Goal: Task Accomplishment & Management: Complete application form

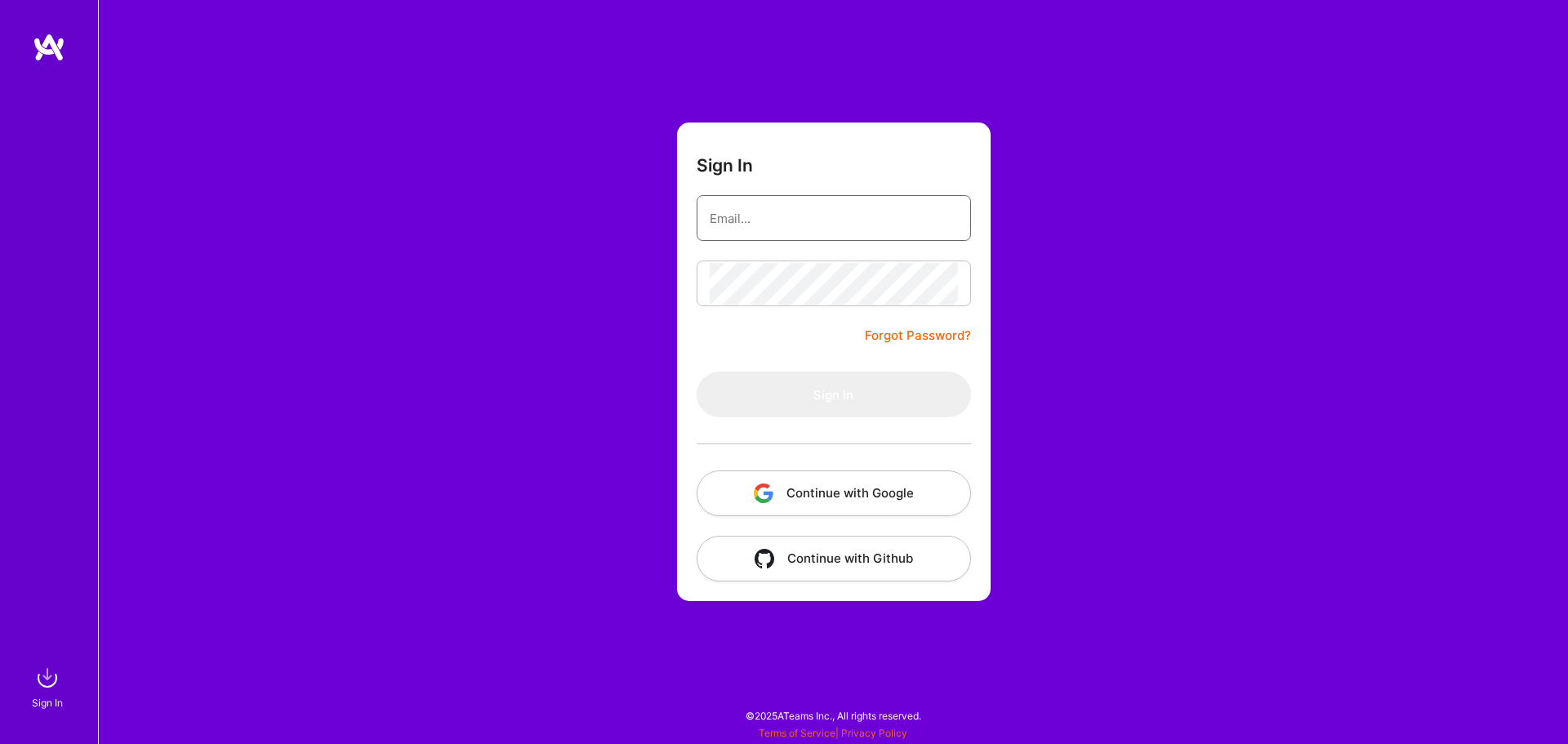
type input "[EMAIL_ADDRESS][DOMAIN_NAME]"
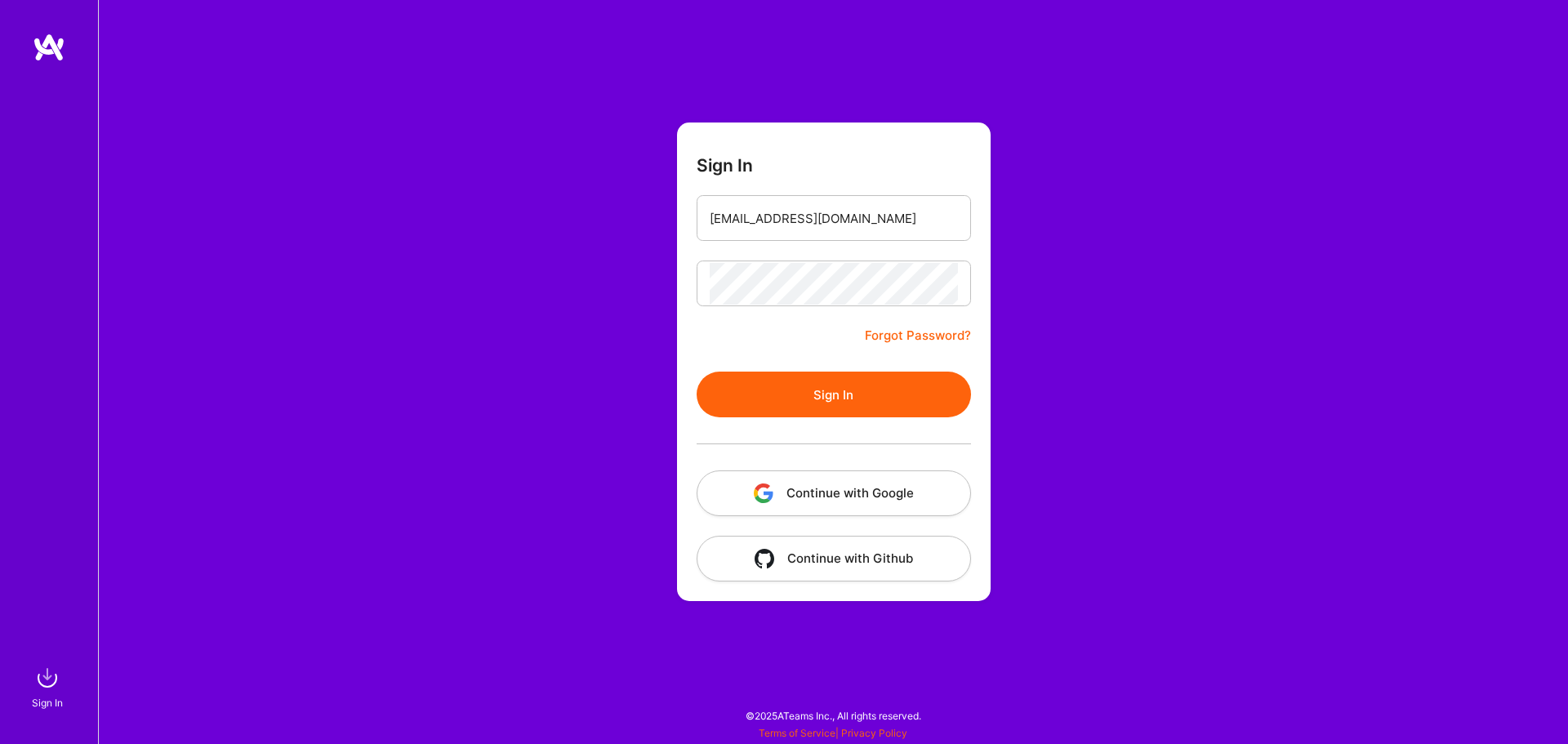
click at [747, 381] on button "Sign In" at bounding box center [834, 394] width 275 height 46
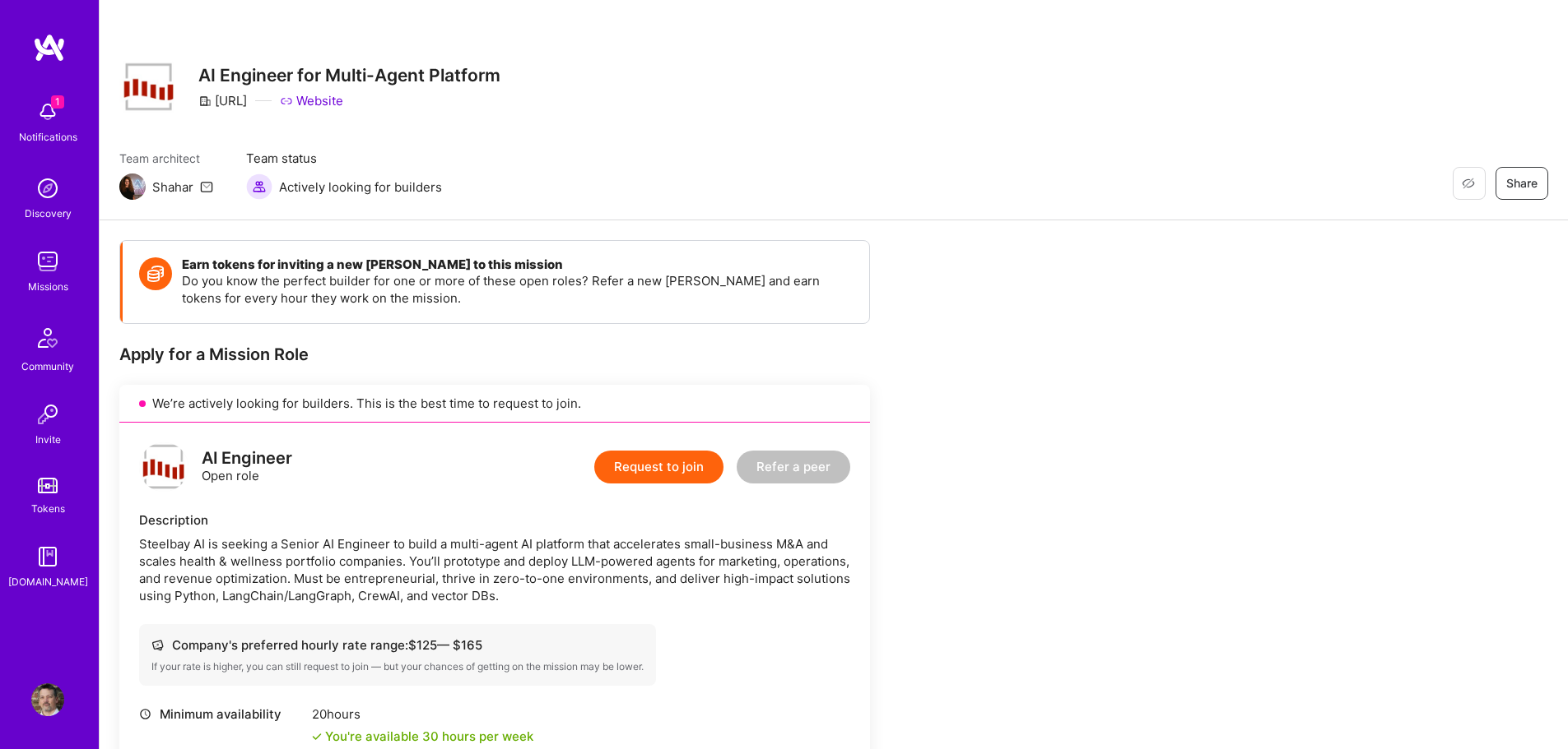
click at [647, 464] on button "Request to join" at bounding box center [658, 467] width 129 height 33
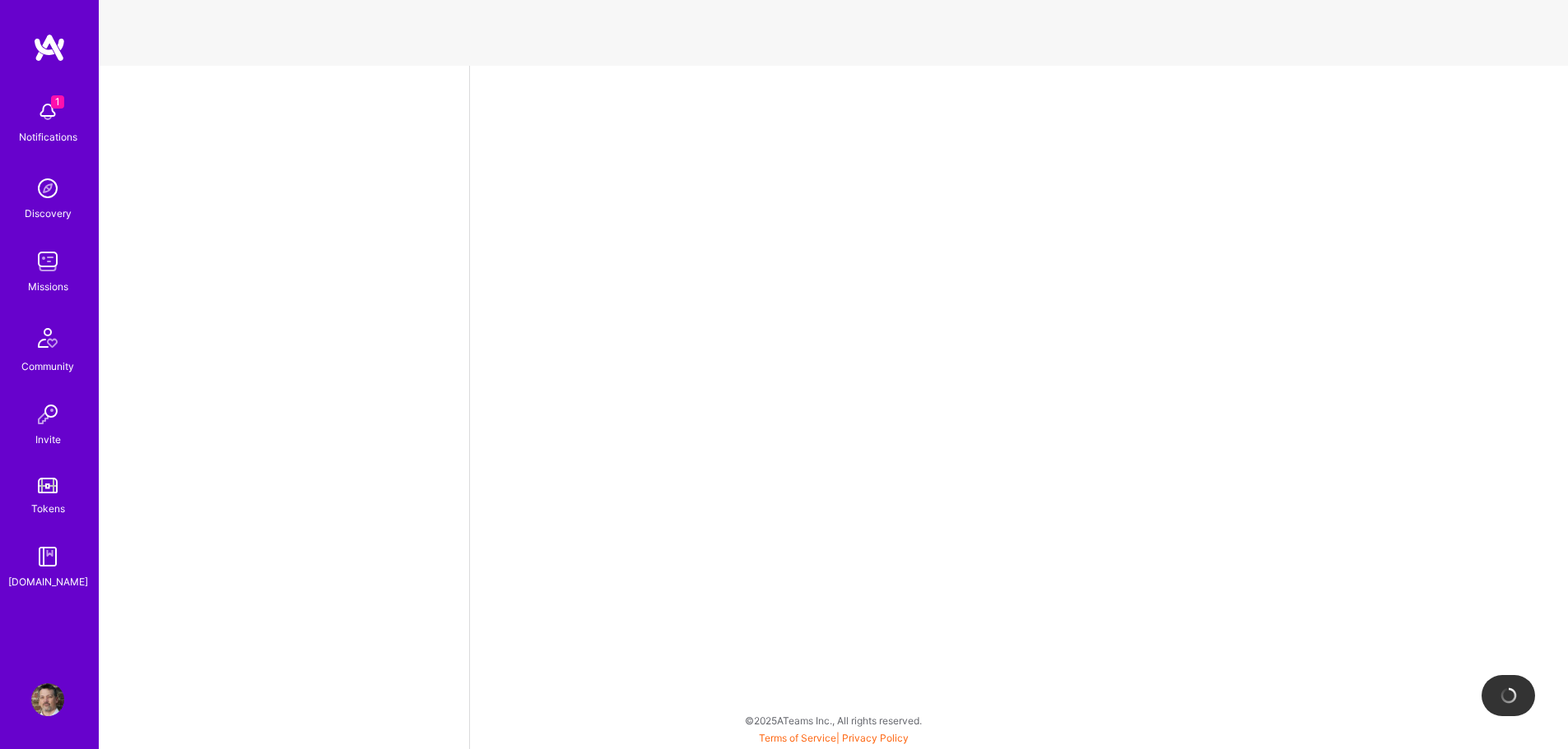
select select "US"
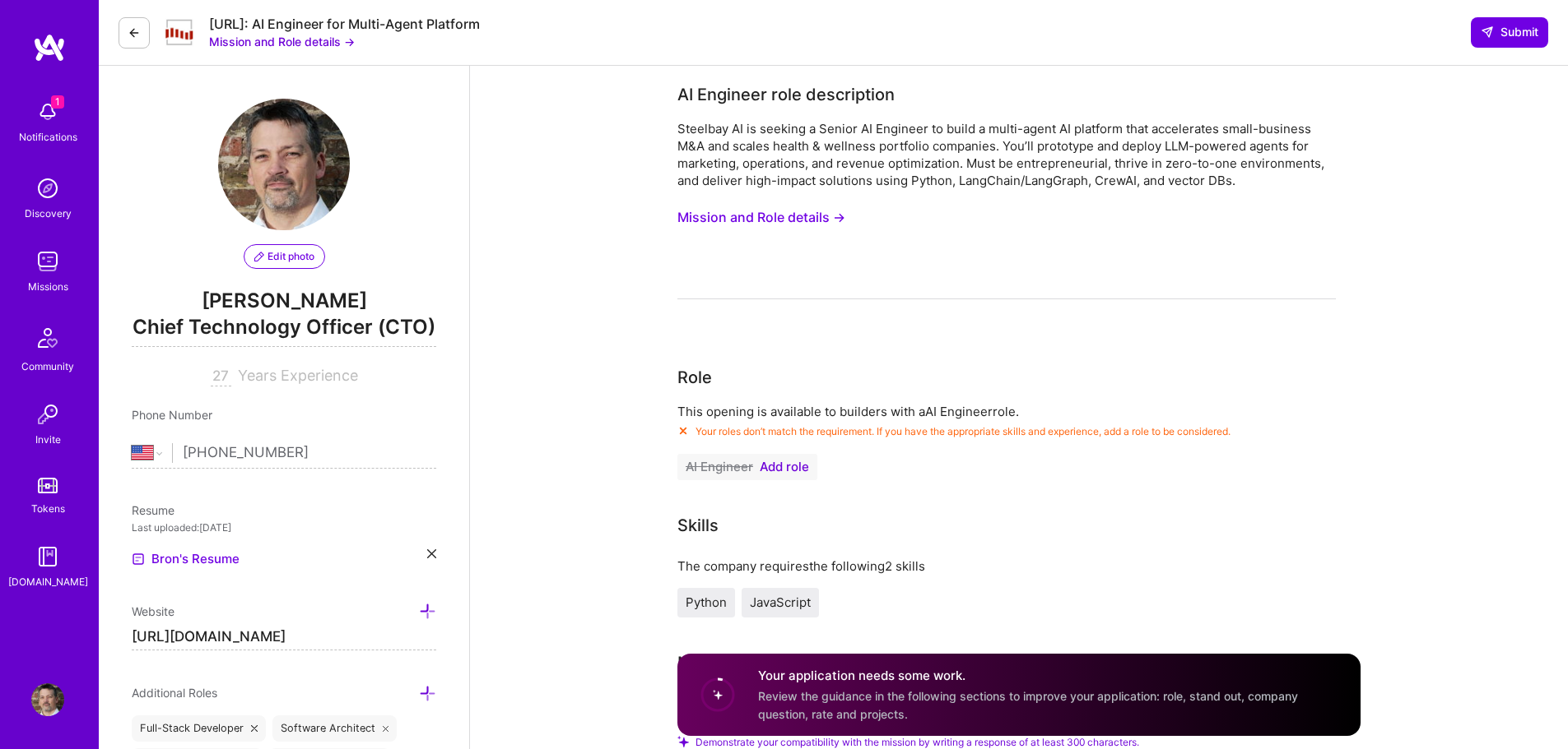
click at [790, 469] on span "Add role" at bounding box center [784, 467] width 49 height 13
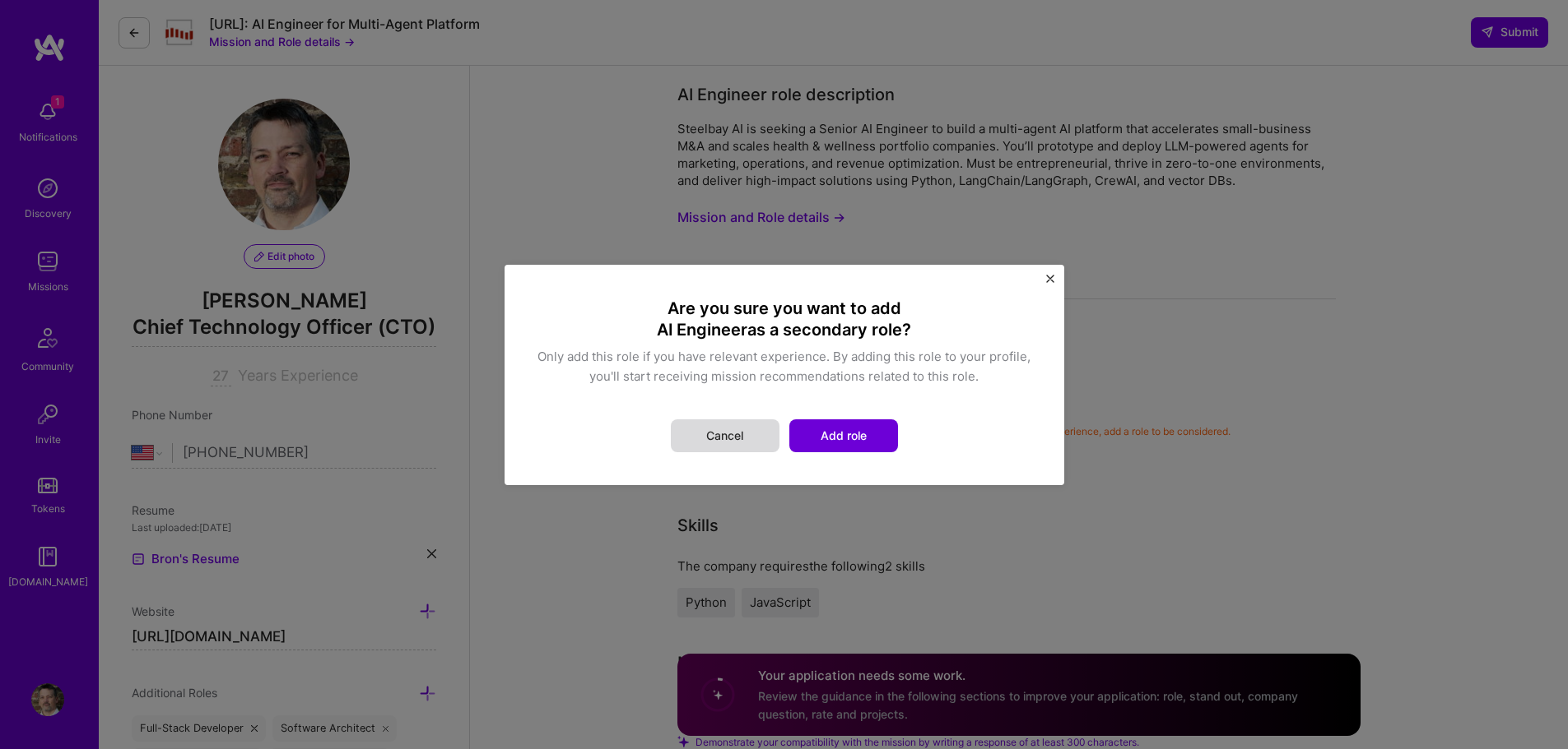
click at [720, 428] on button "Cancel" at bounding box center [725, 436] width 108 height 33
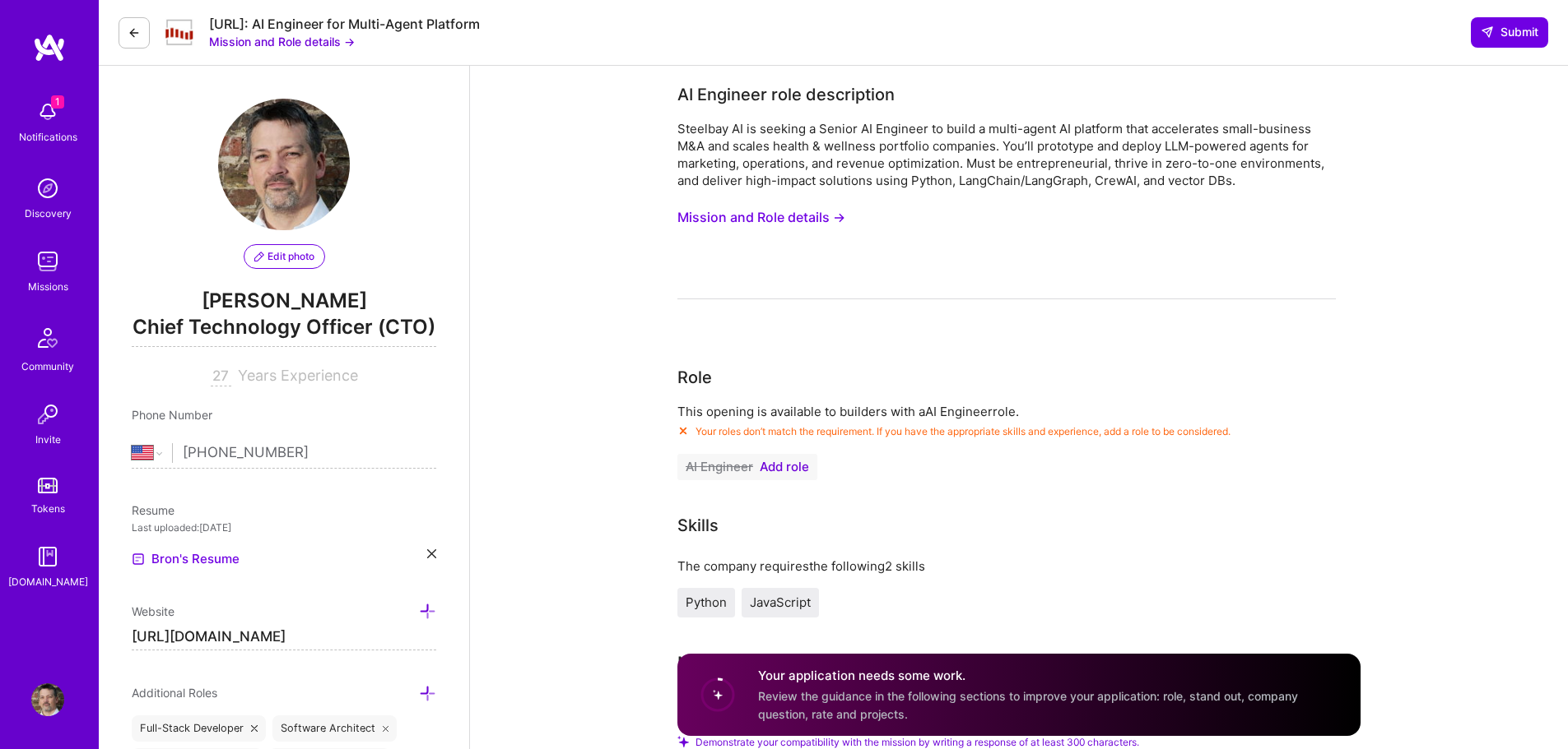
click at [47, 695] on img at bounding box center [47, 700] width 33 height 33
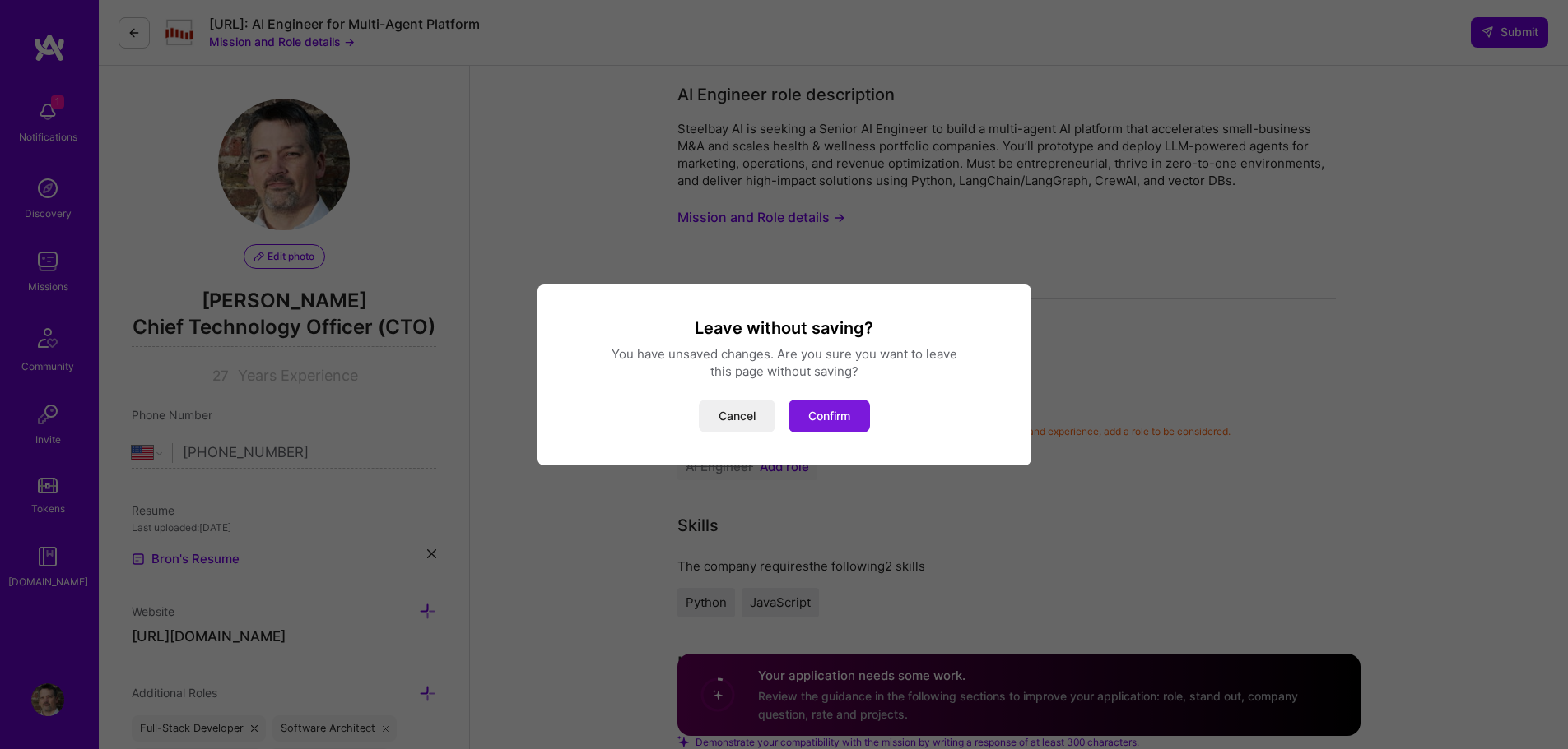
click at [841, 409] on button "Confirm" at bounding box center [829, 416] width 81 height 33
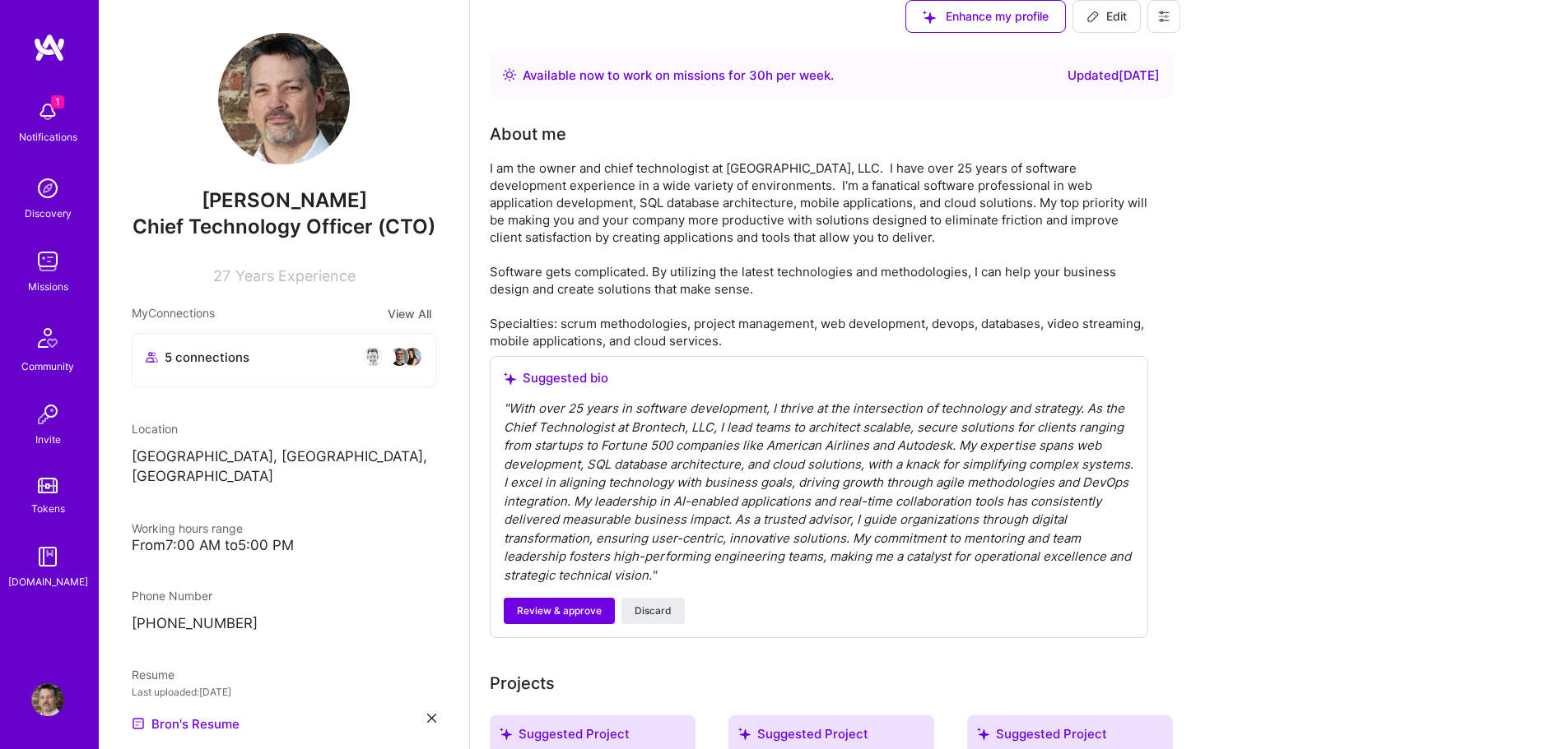
scroll to position [576, 0]
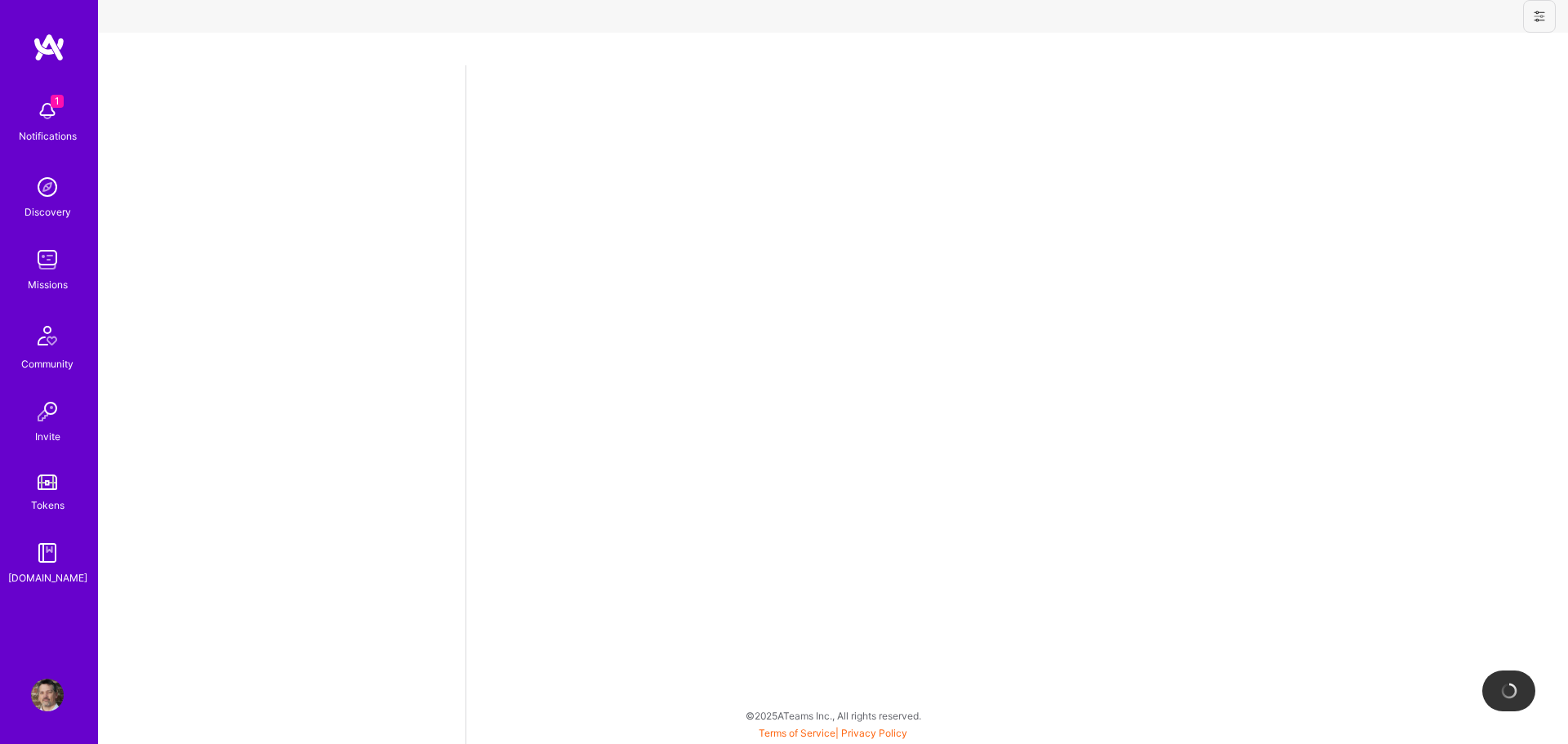
select select "US"
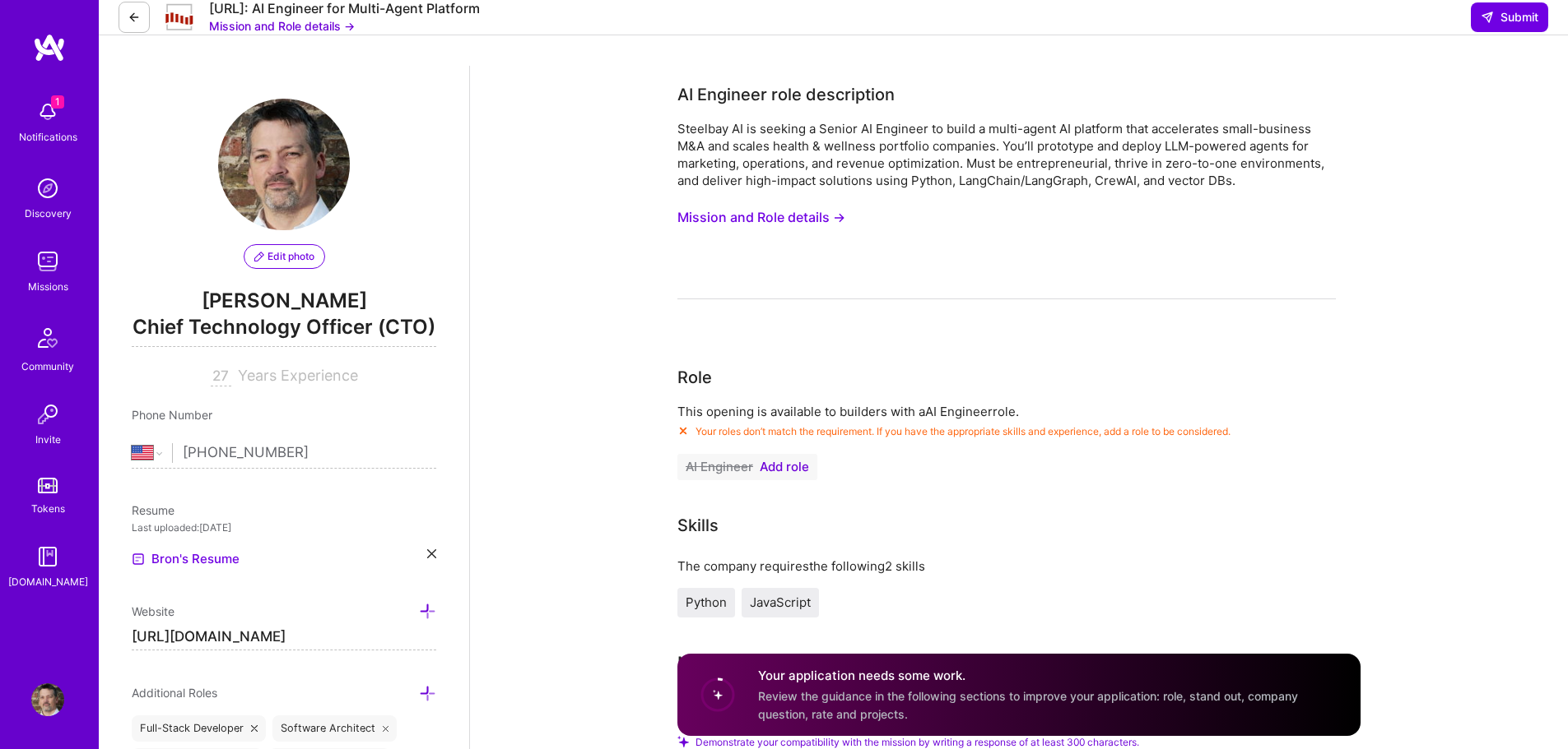
click at [790, 472] on span "Add role" at bounding box center [784, 467] width 49 height 13
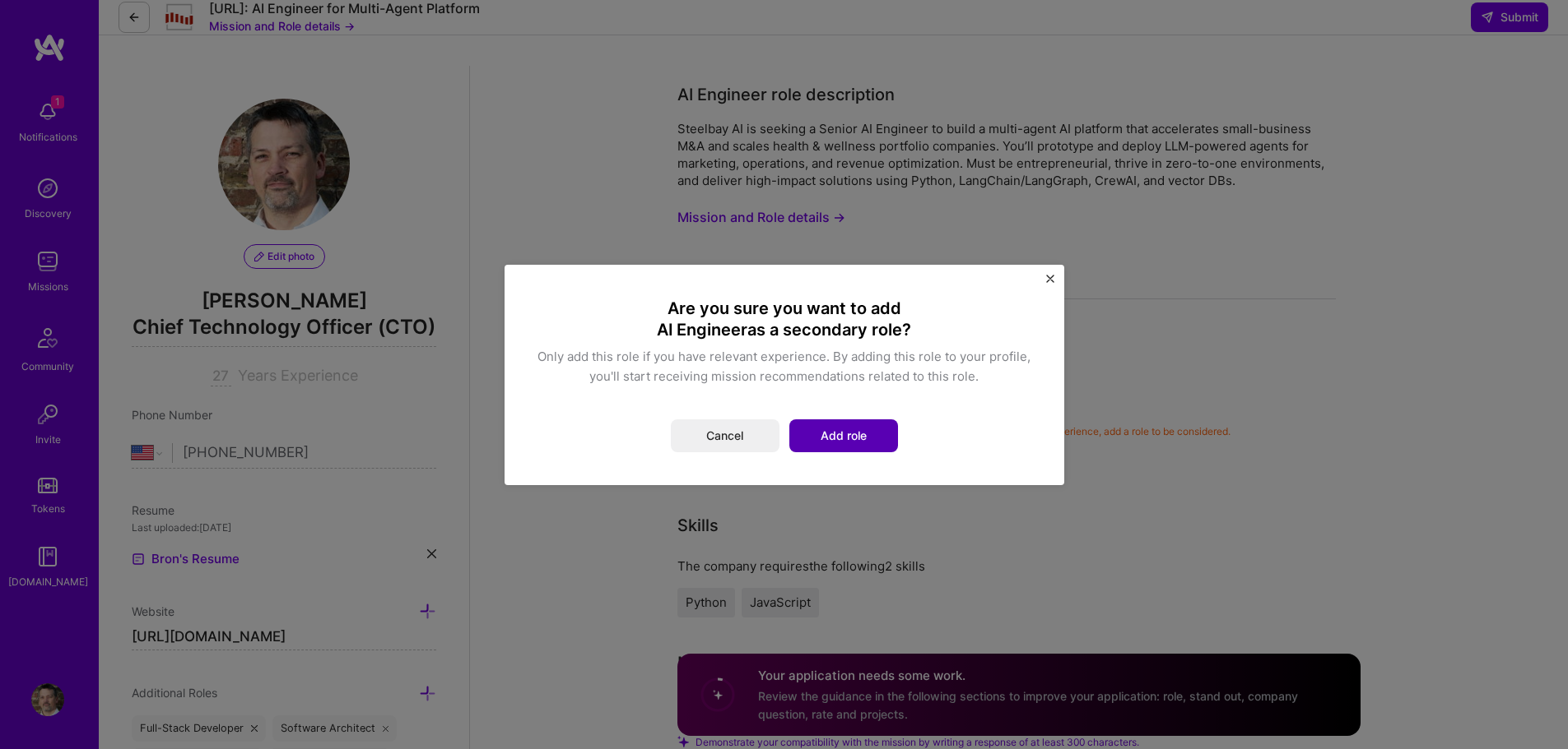
click at [836, 448] on button "Add role" at bounding box center [843, 436] width 108 height 33
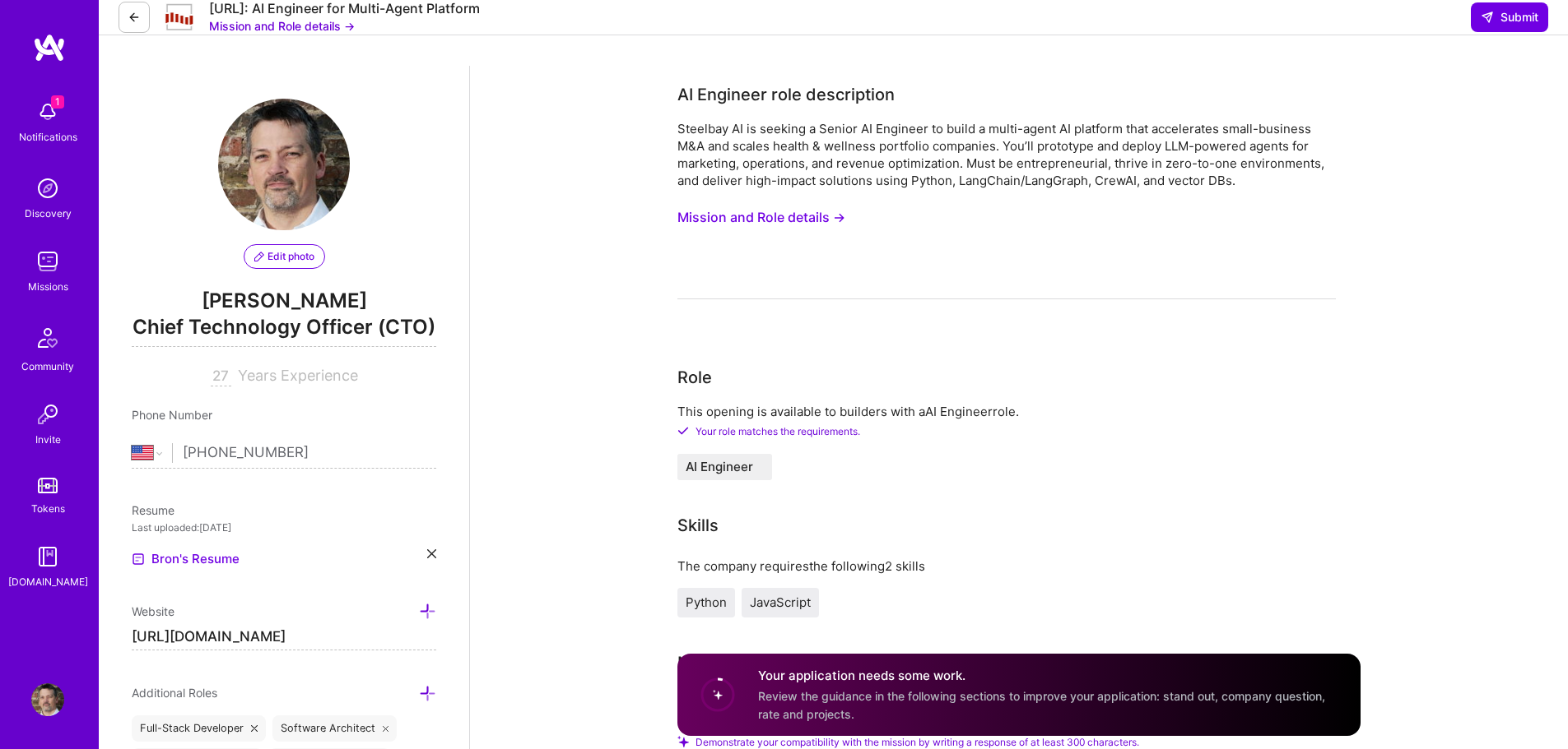
click at [727, 146] on div "Steelbay AI is seeking a Senior AI Engineer to build a multi-agent AI platform …" at bounding box center [1006, 155] width 658 height 69
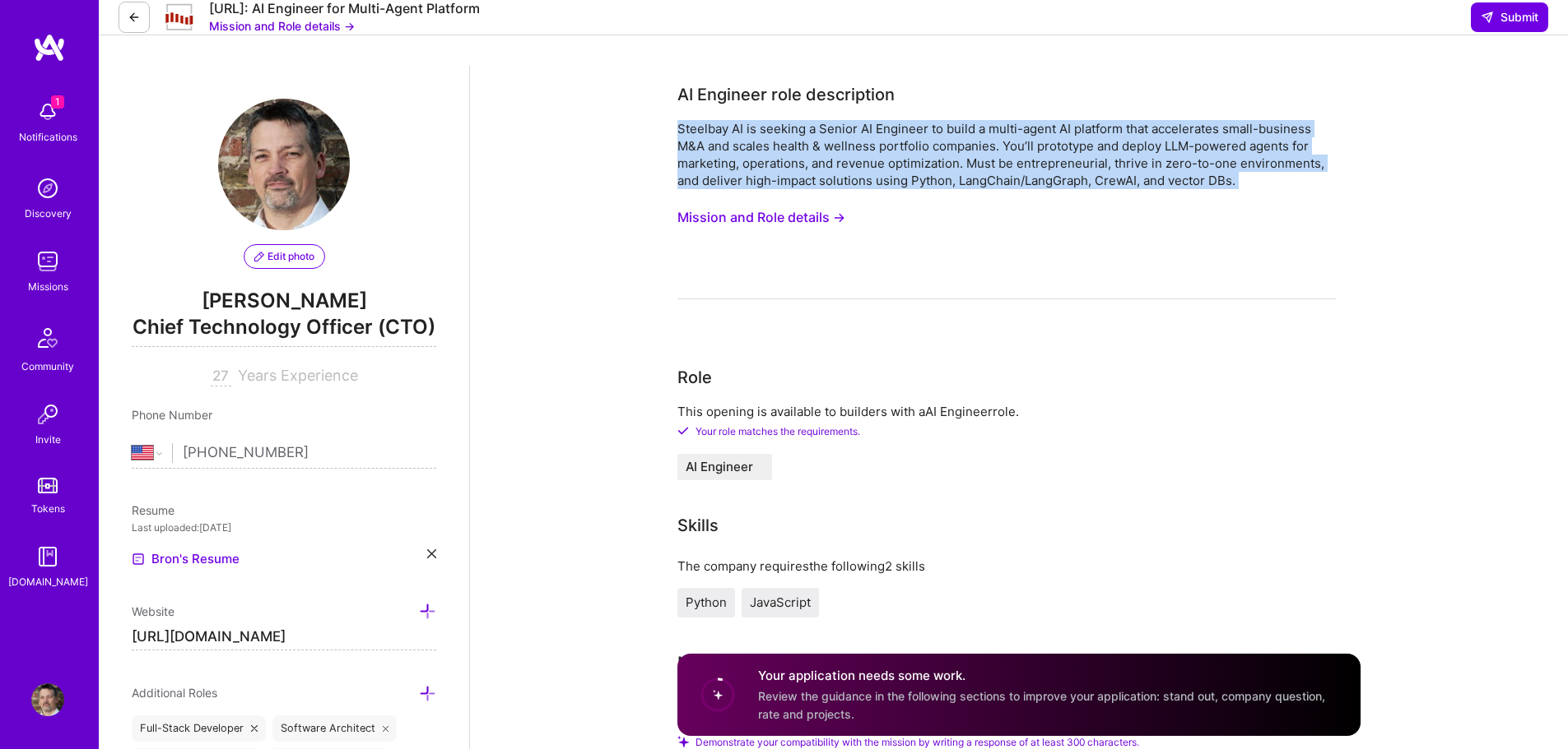
click at [727, 146] on div "Steelbay AI is seeking a Senior AI Engineer to build a multi-agent AI platform …" at bounding box center [1006, 155] width 658 height 69
